Goal: Information Seeking & Learning: Find specific page/section

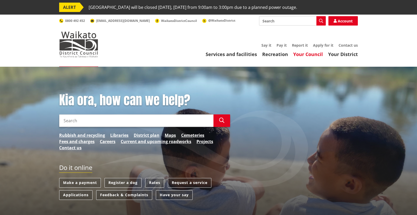
click at [310, 53] on link "Your Council" at bounding box center [308, 54] width 30 height 6
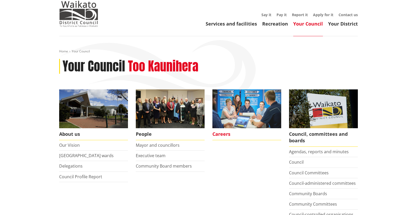
scroll to position [52, 0]
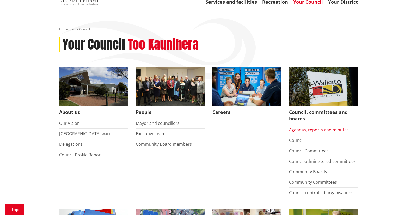
click at [311, 129] on link "Agendas, reports and minutes" at bounding box center [319, 130] width 60 height 6
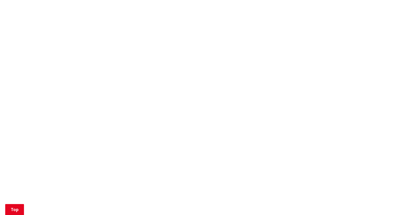
scroll to position [522, 0]
